Goal: Go to known website: Access a specific website the user already knows

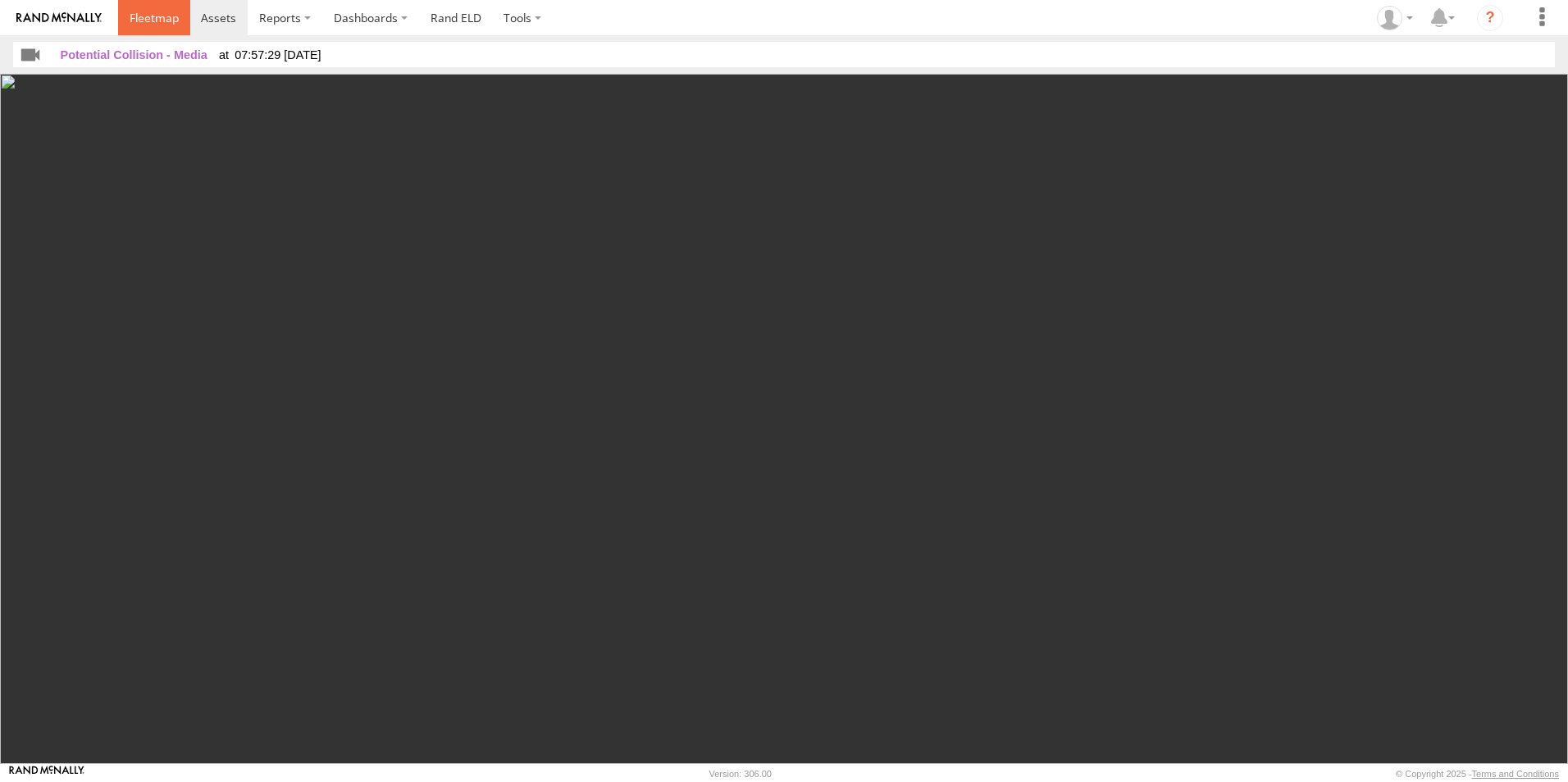
click at [158, 17] on span at bounding box center [154, 18] width 50 height 15
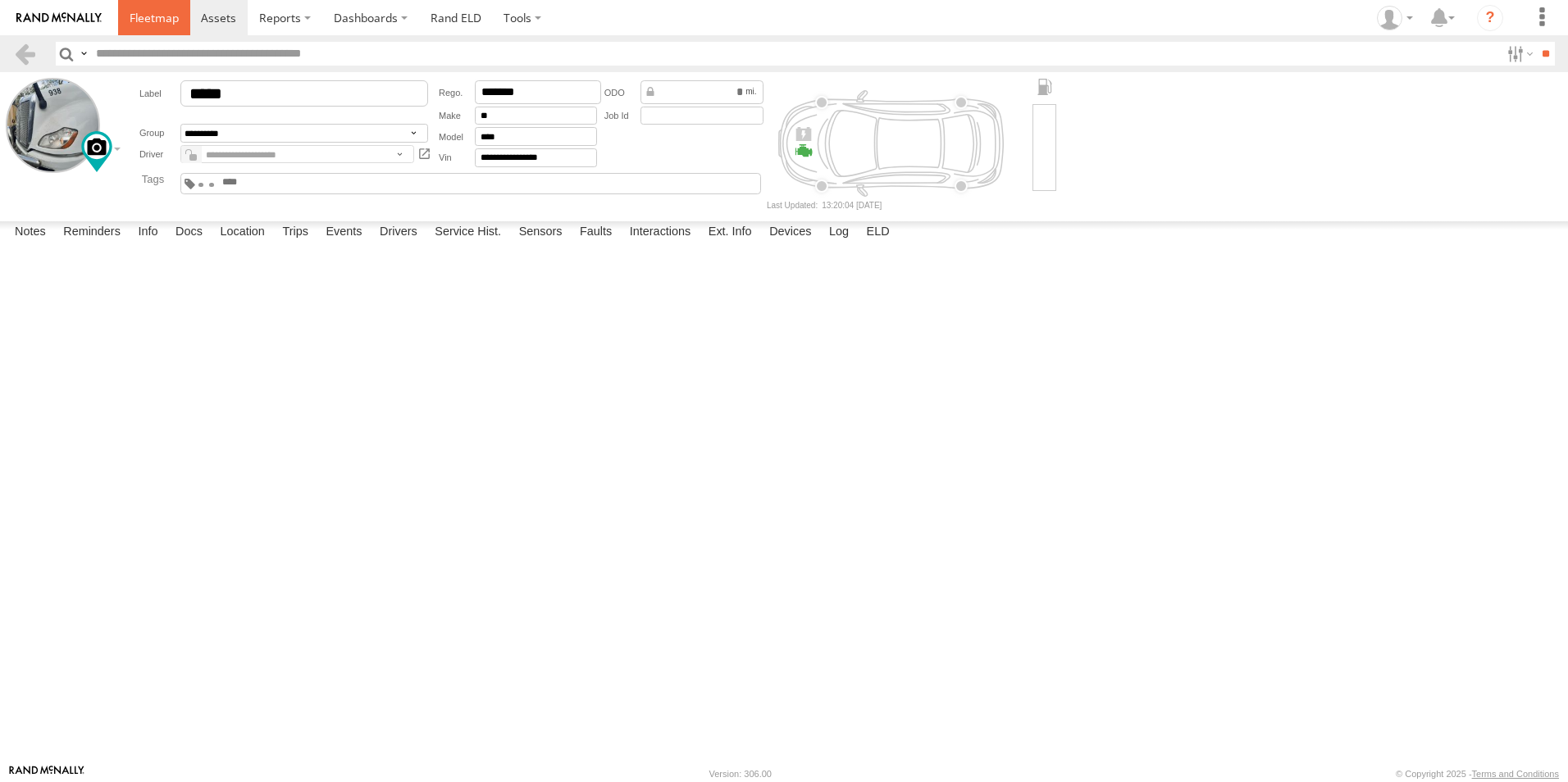
drag, startPoint x: 0, startPoint y: 0, endPoint x: 148, endPoint y: 17, distance: 149.0
click at [148, 17] on span at bounding box center [154, 18] width 50 height 15
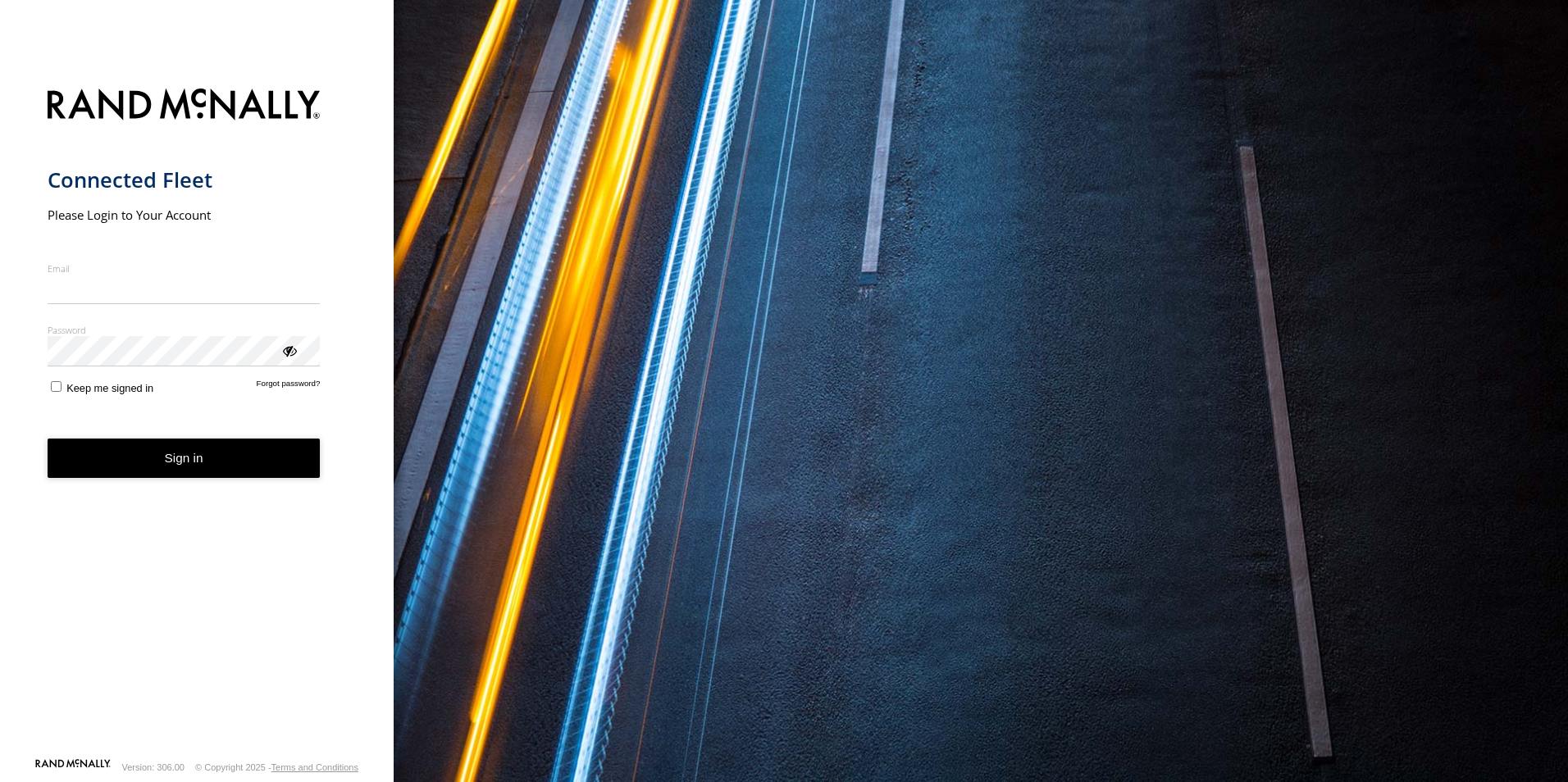
click at [246, 274] on label "Email" at bounding box center [184, 269] width 273 height 12
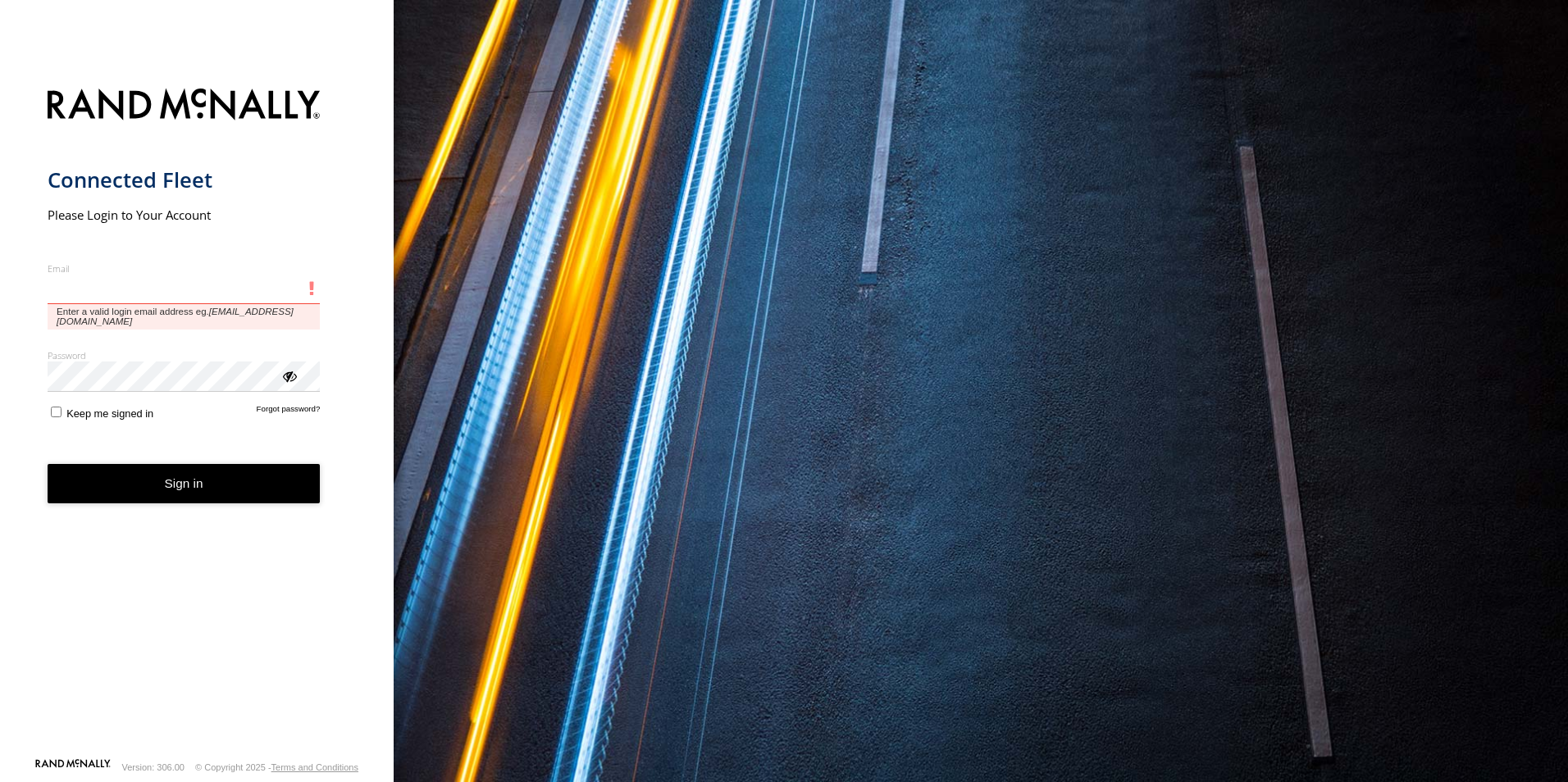
click at [246, 275] on input "Email" at bounding box center [184, 289] width 273 height 30
